Goal: Information Seeking & Learning: Learn about a topic

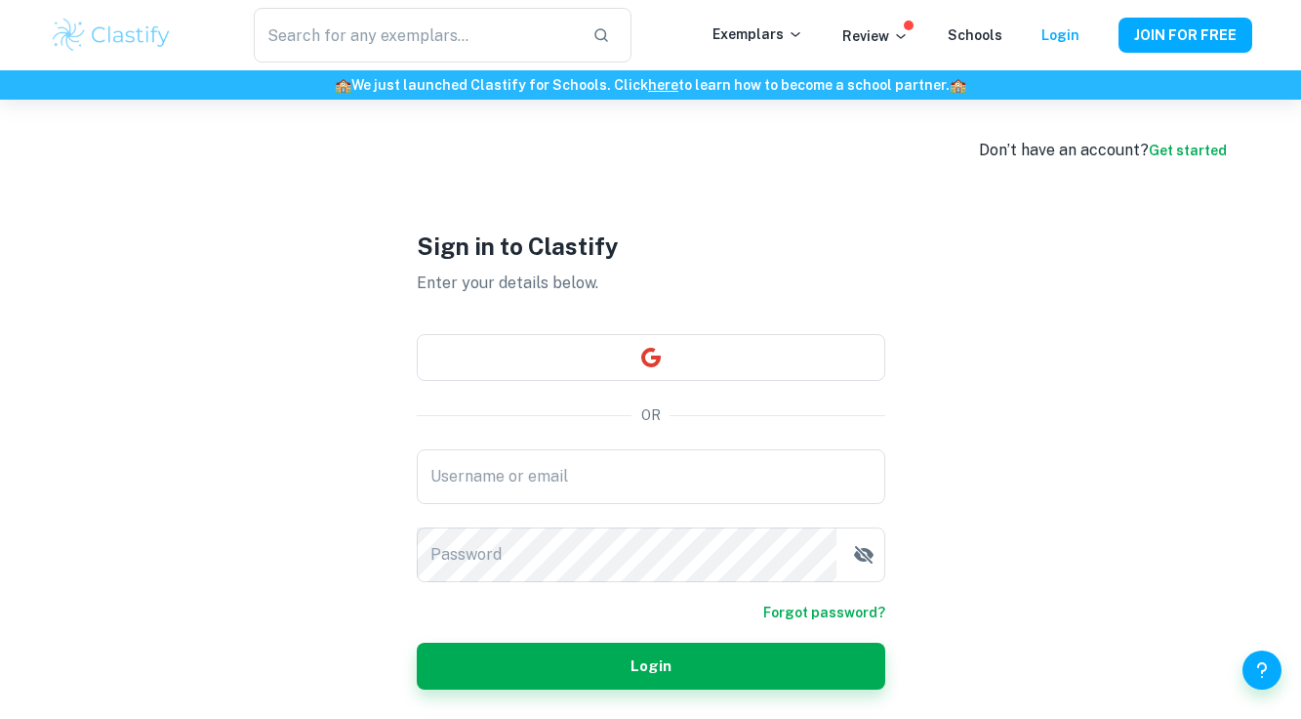
scroll to position [100, 0]
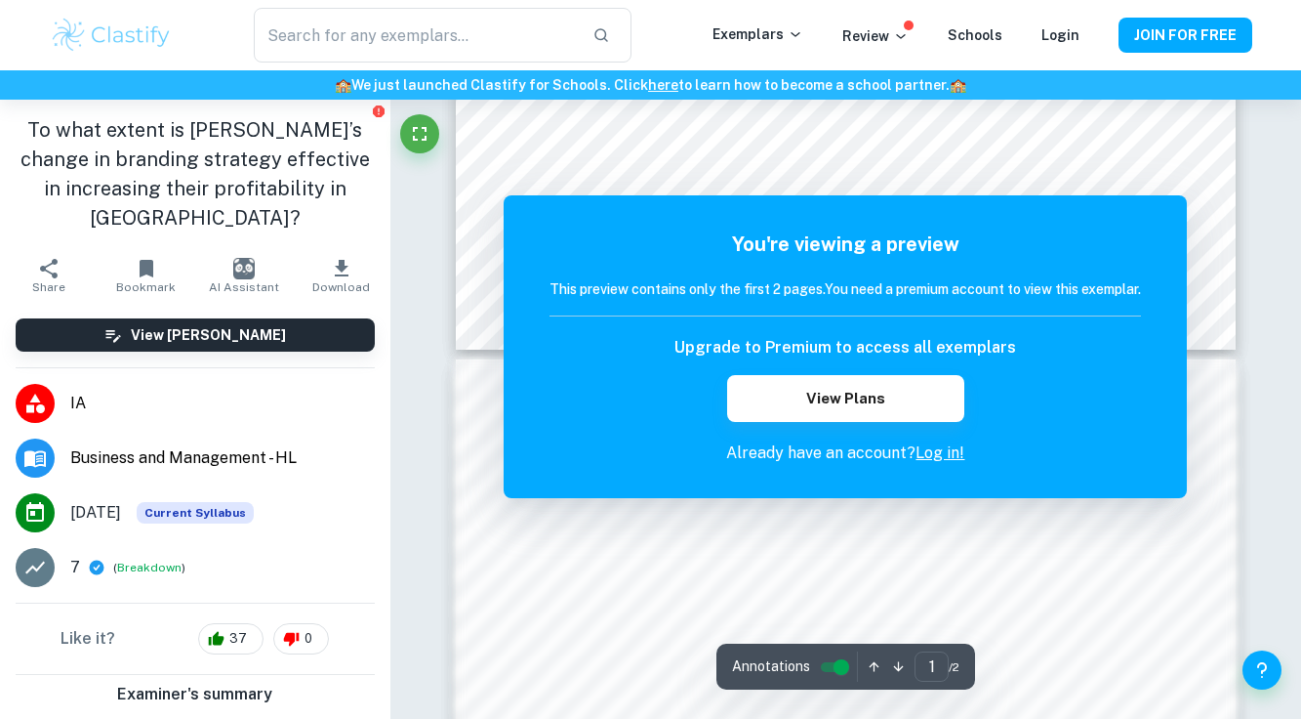
scroll to position [1754, 0]
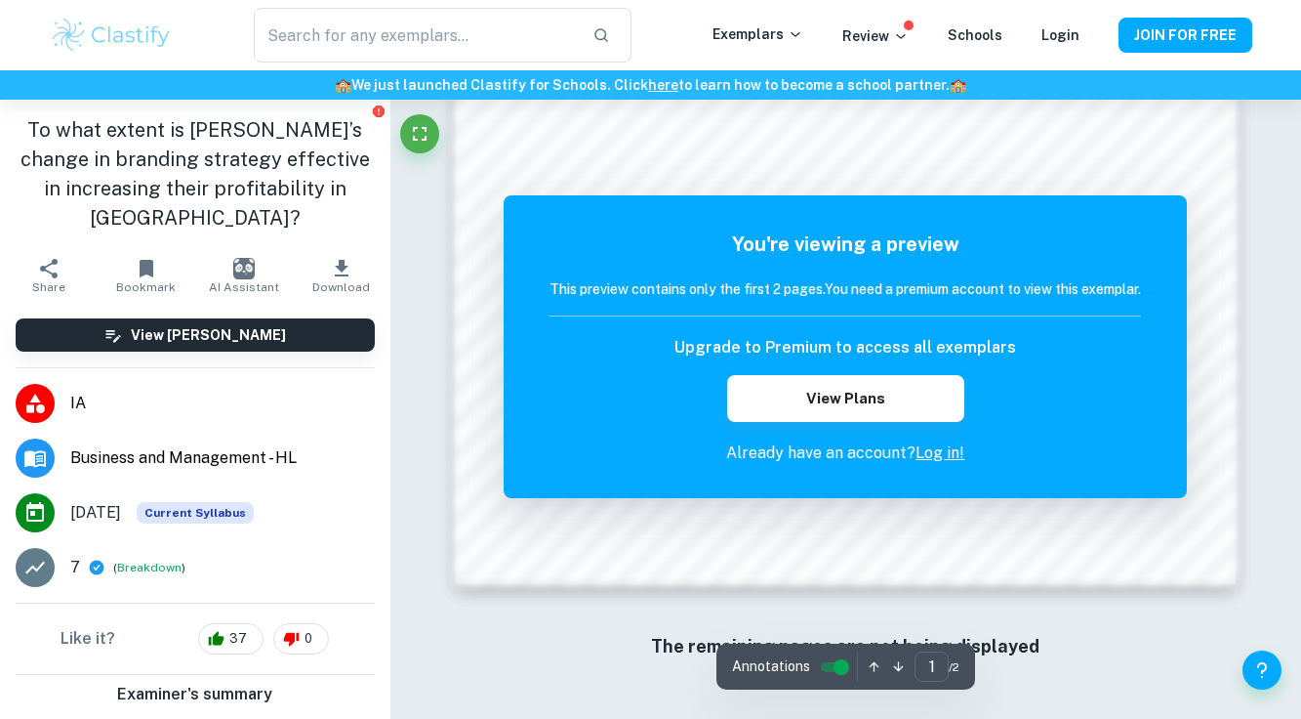
click at [941, 456] on link "Log in!" at bounding box center [940, 452] width 49 height 19
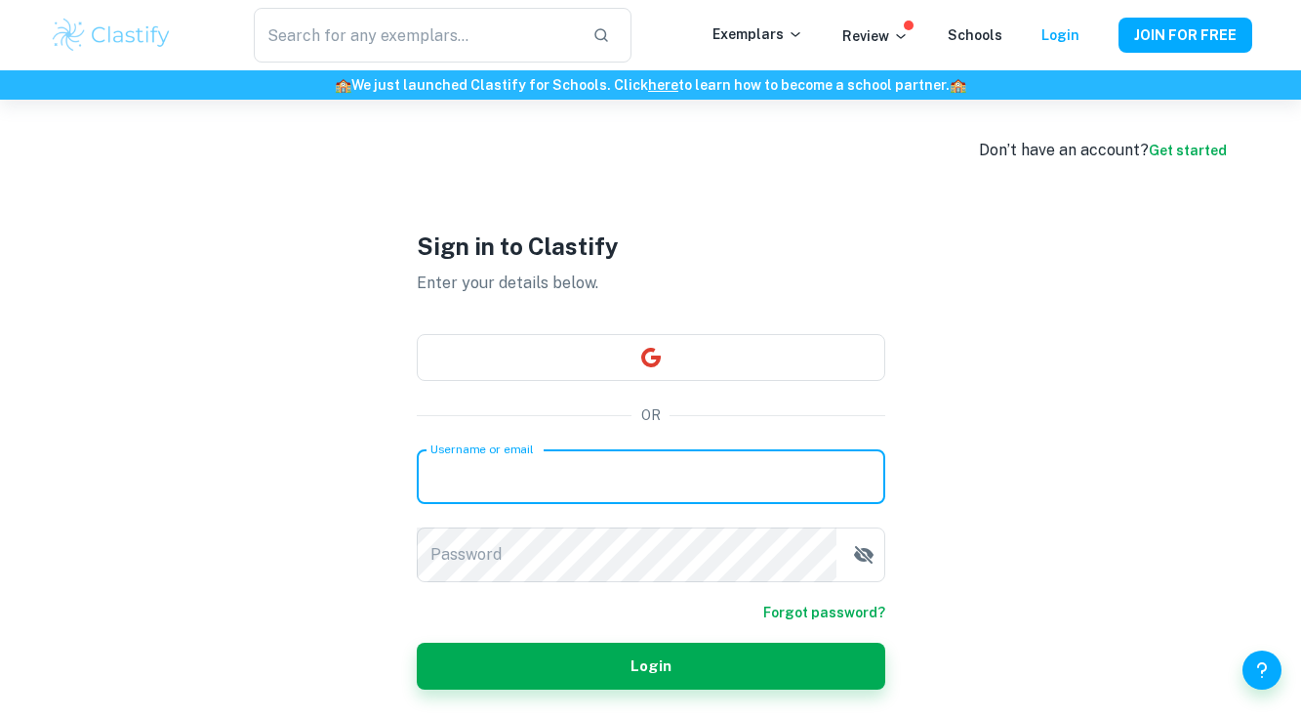
click at [599, 479] on input "Username or email" at bounding box center [651, 476] width 469 height 55
type input "[EMAIL_ADDRESS][DOMAIN_NAME]"
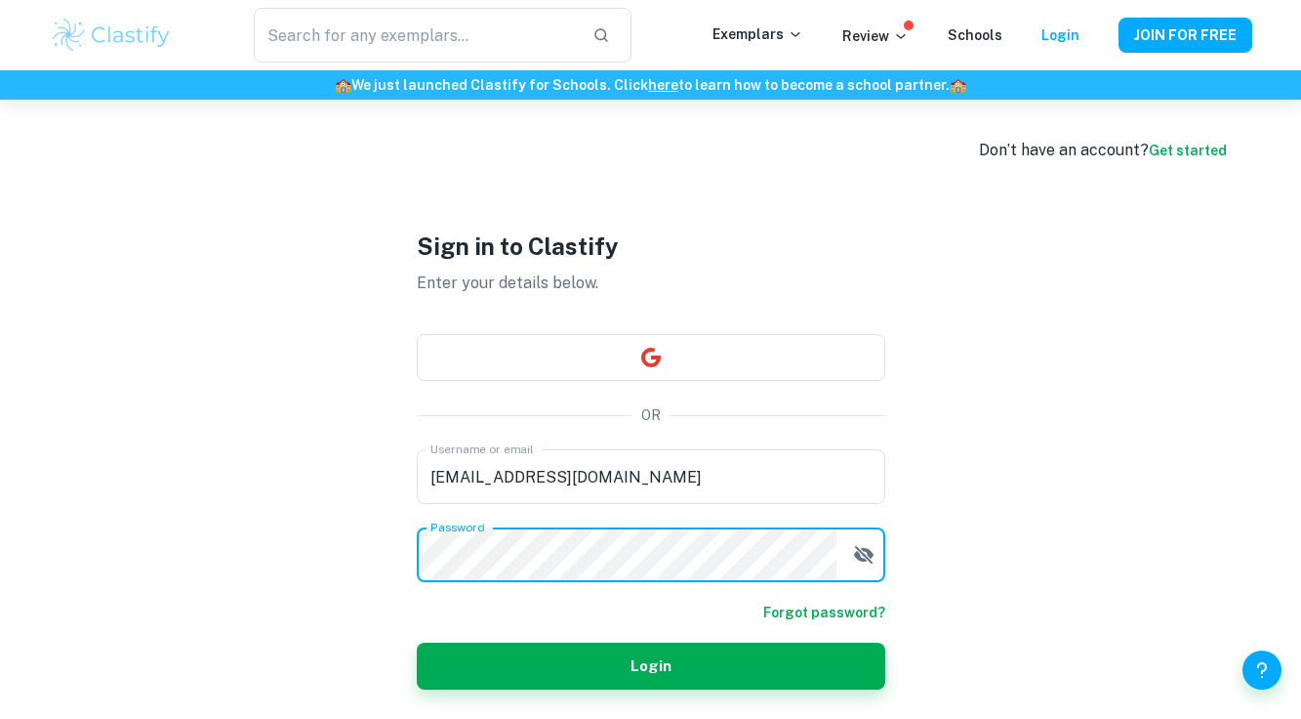
click at [836, 608] on form "Username or email [EMAIL_ADDRESS][DOMAIN_NAME] Username or email Password Passw…" at bounding box center [651, 569] width 469 height 240
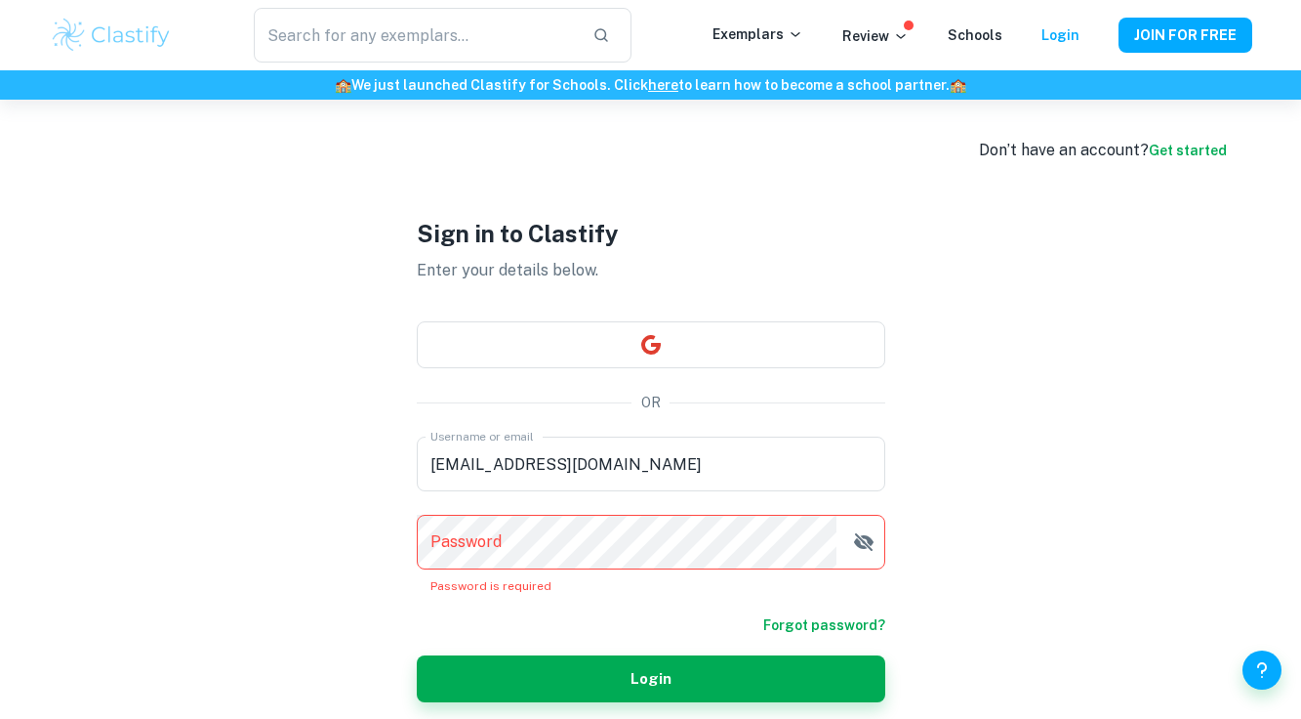
click at [824, 620] on link "Forgot password?" at bounding box center [825, 624] width 122 height 21
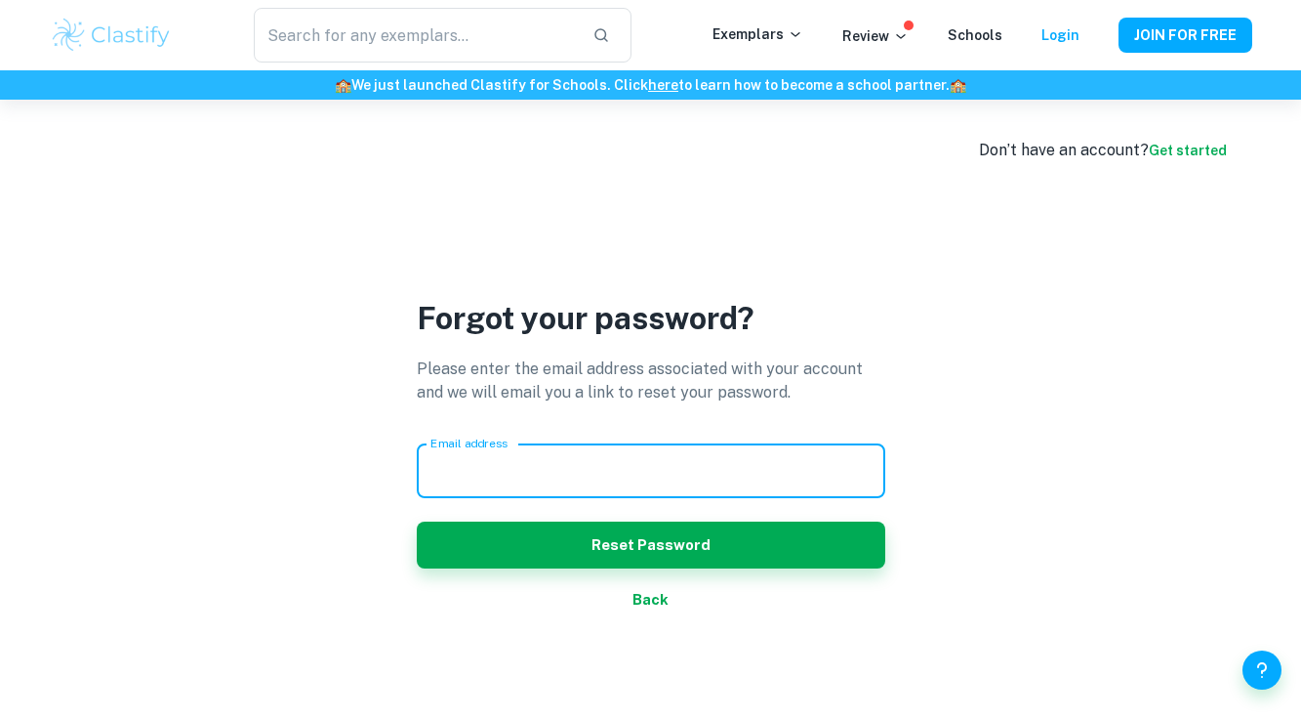
click at [745, 463] on input "Email address" at bounding box center [651, 470] width 469 height 55
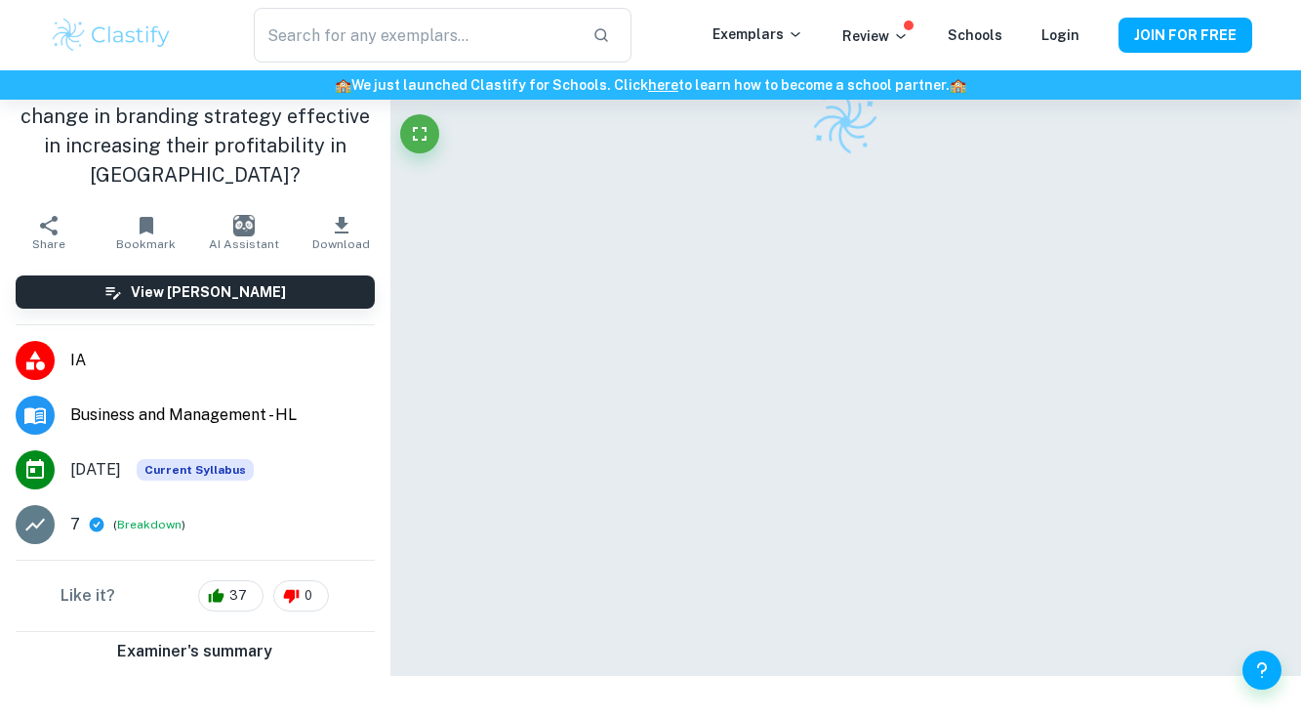
scroll to position [103, 0]
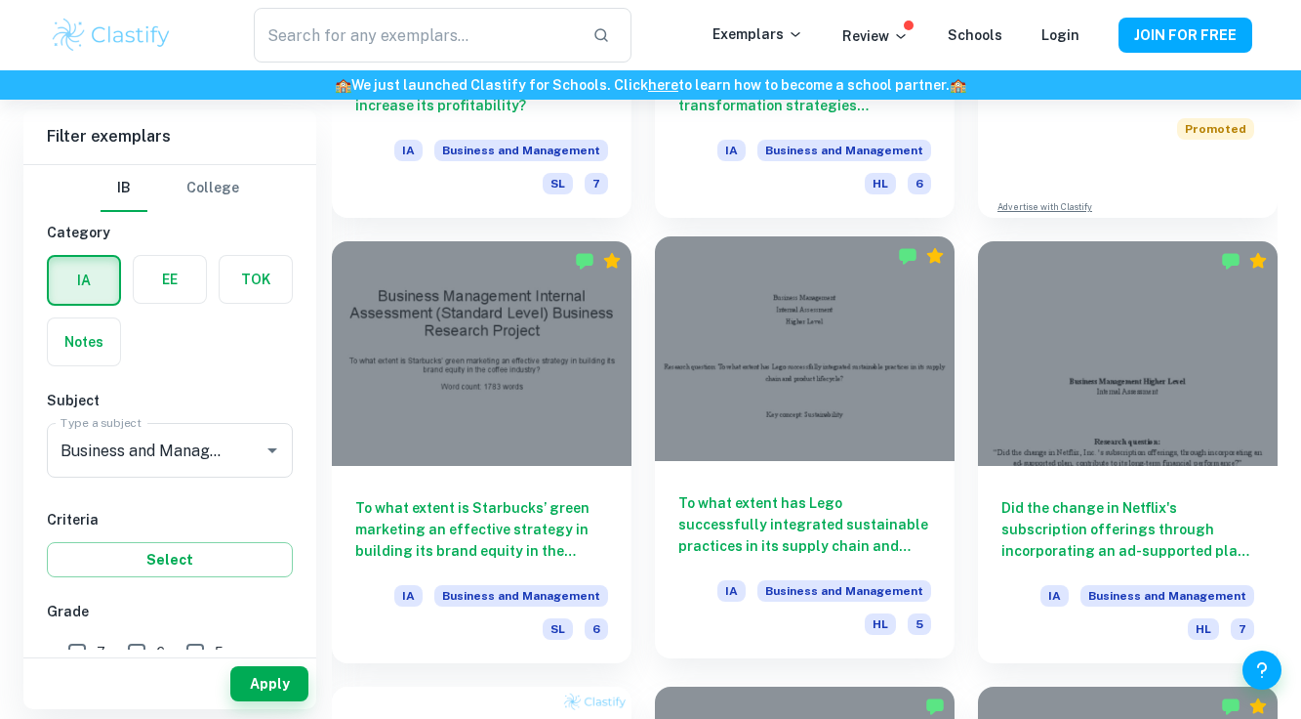
scroll to position [869, 0]
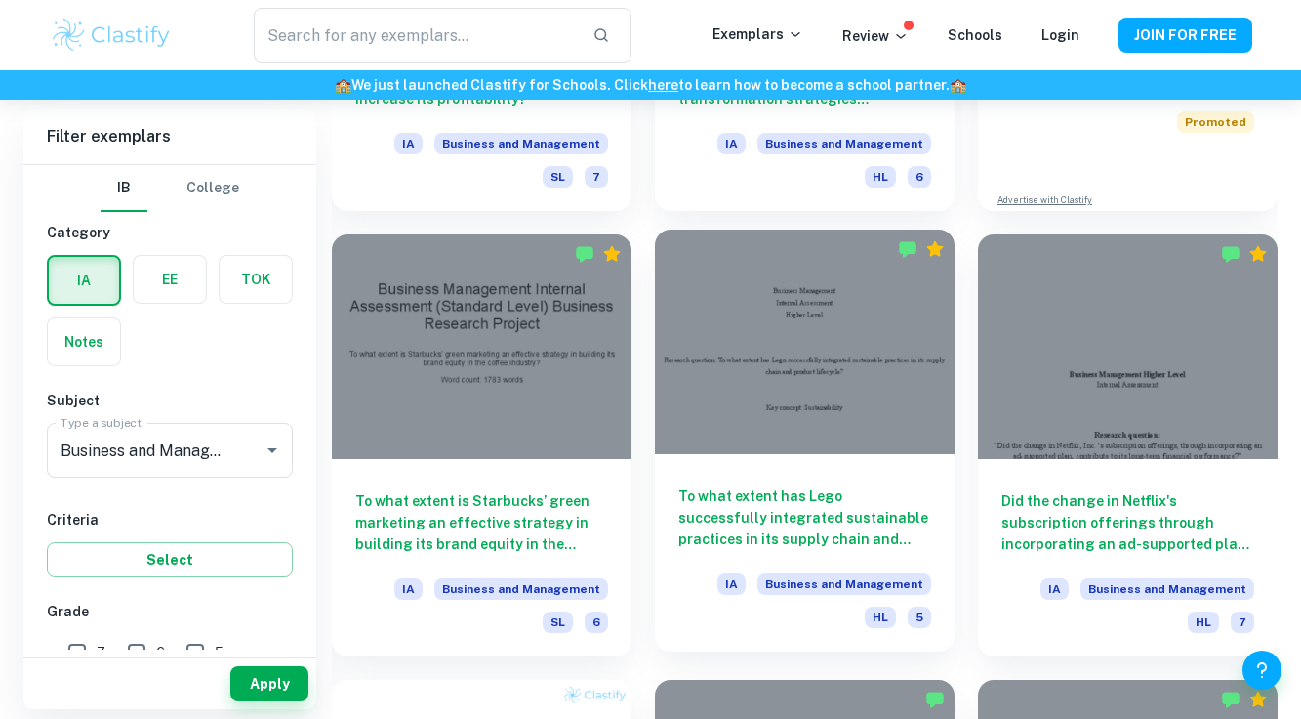
click at [760, 407] on div at bounding box center [805, 341] width 300 height 225
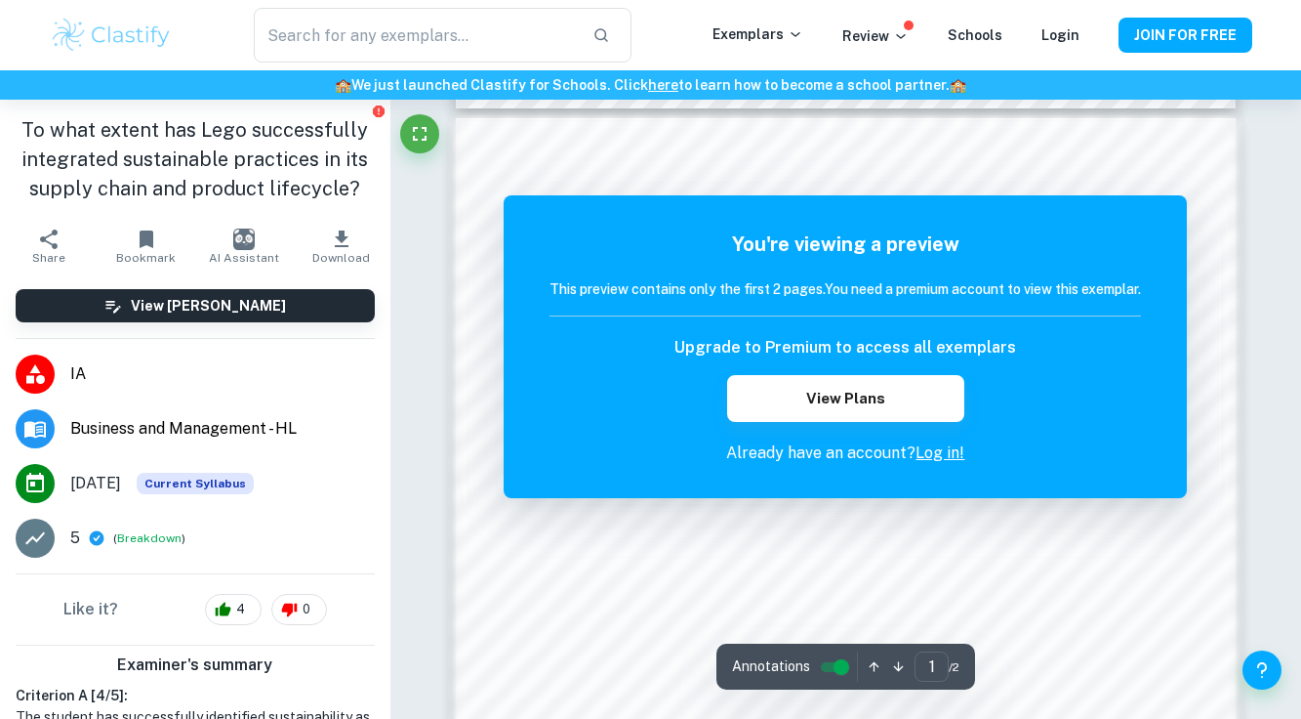
scroll to position [1342, 0]
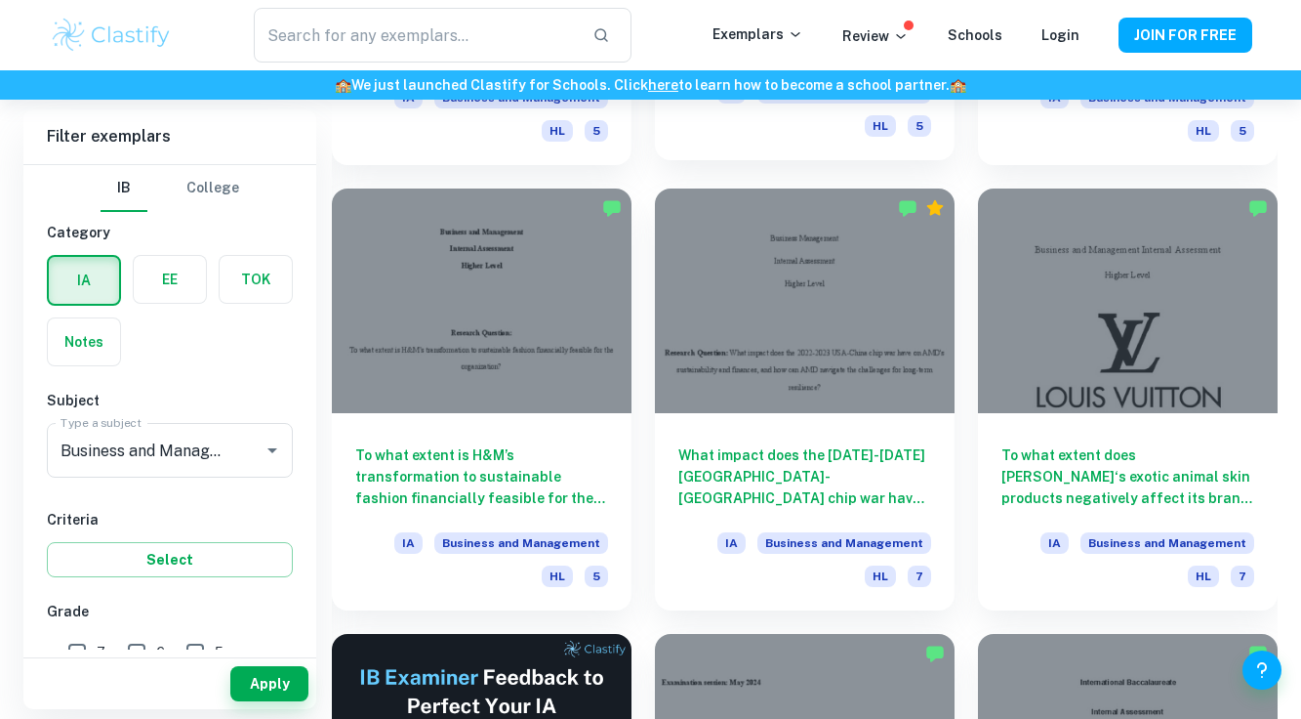
scroll to position [2698, 0]
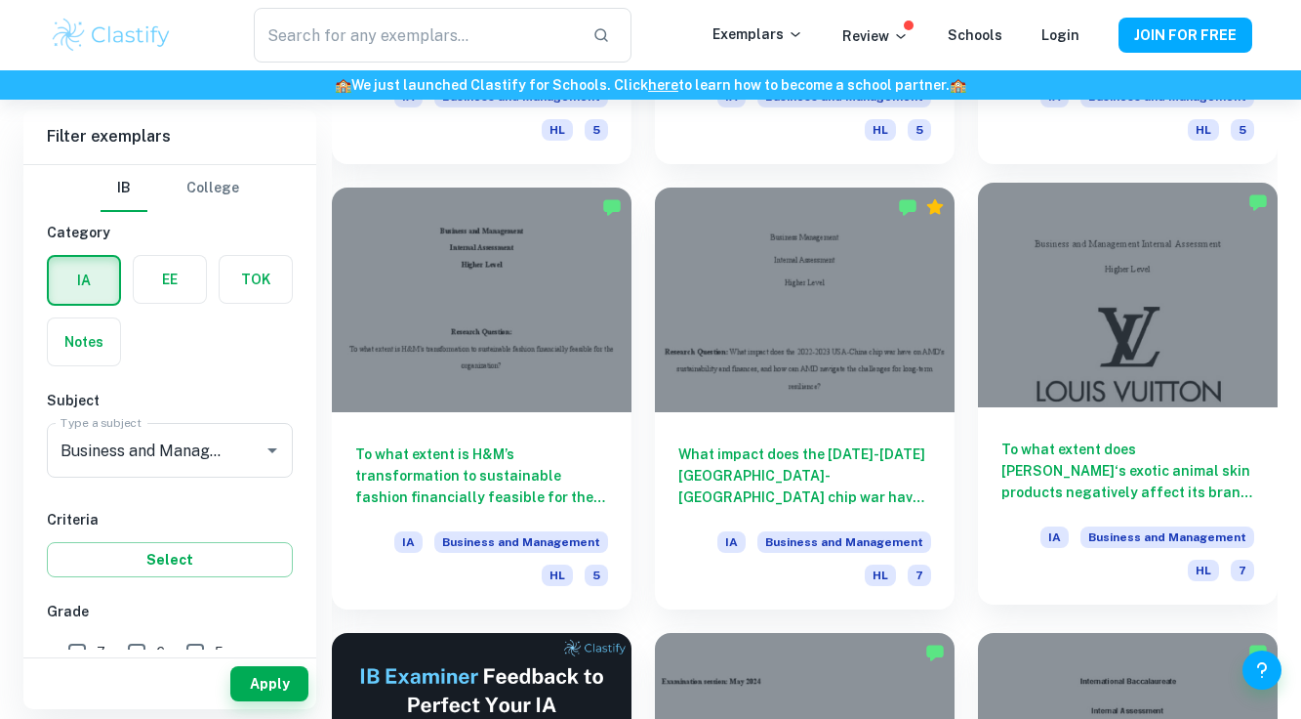
click at [1107, 285] on div at bounding box center [1128, 295] width 300 height 225
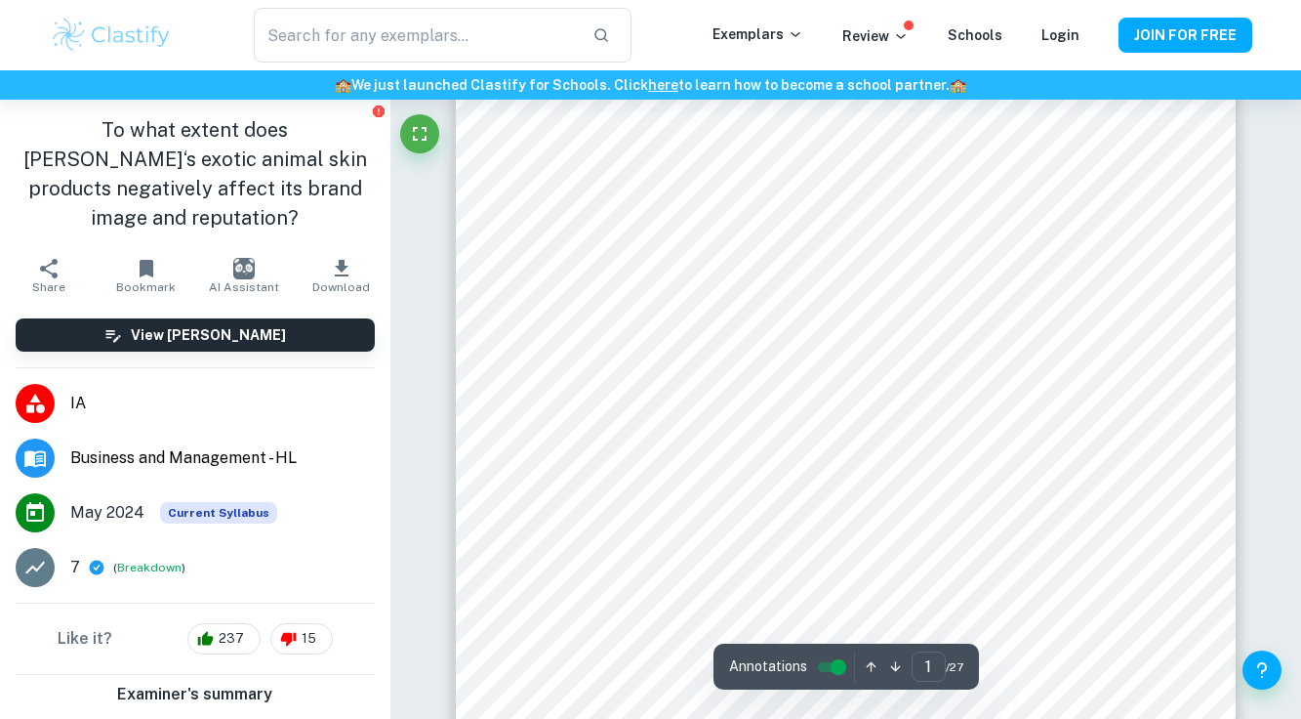
scroll to position [328, 0]
